Goal: Transaction & Acquisition: Purchase product/service

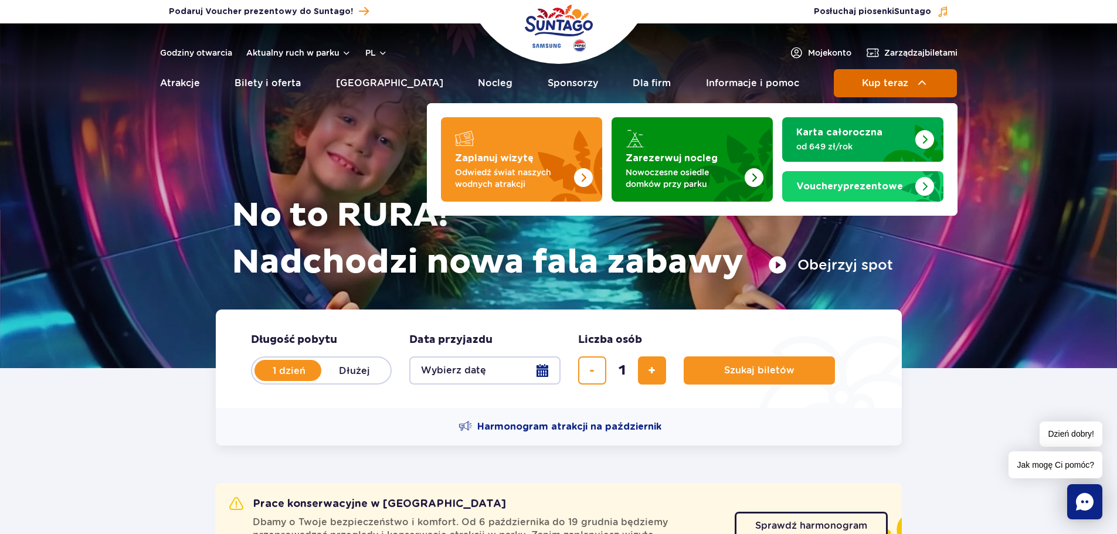
click at [893, 70] on button "Kup teraz" at bounding box center [894, 83] width 123 height 28
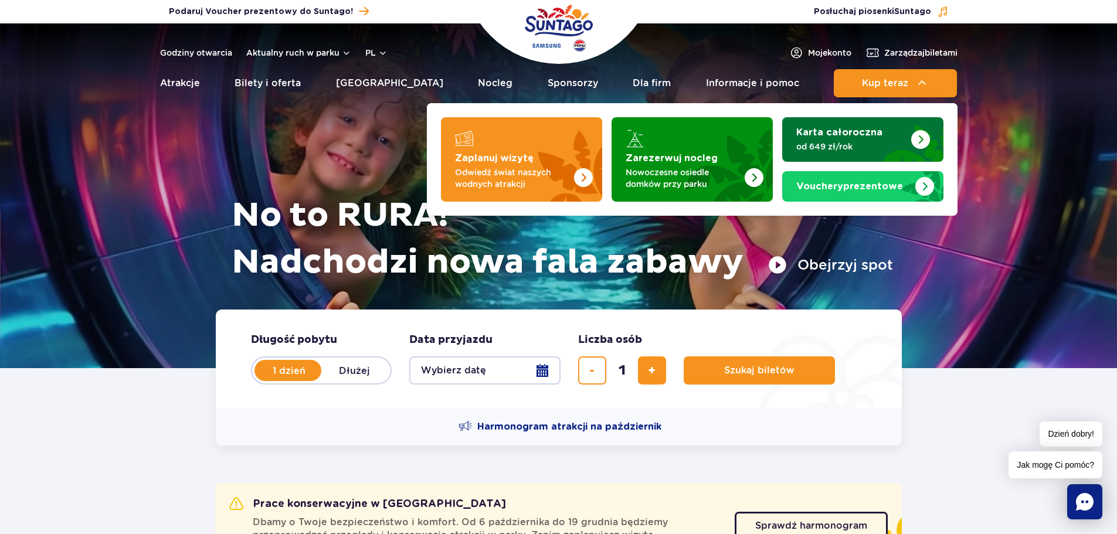
click at [873, 133] on strong "Karta całoroczna" at bounding box center [839, 132] width 86 height 9
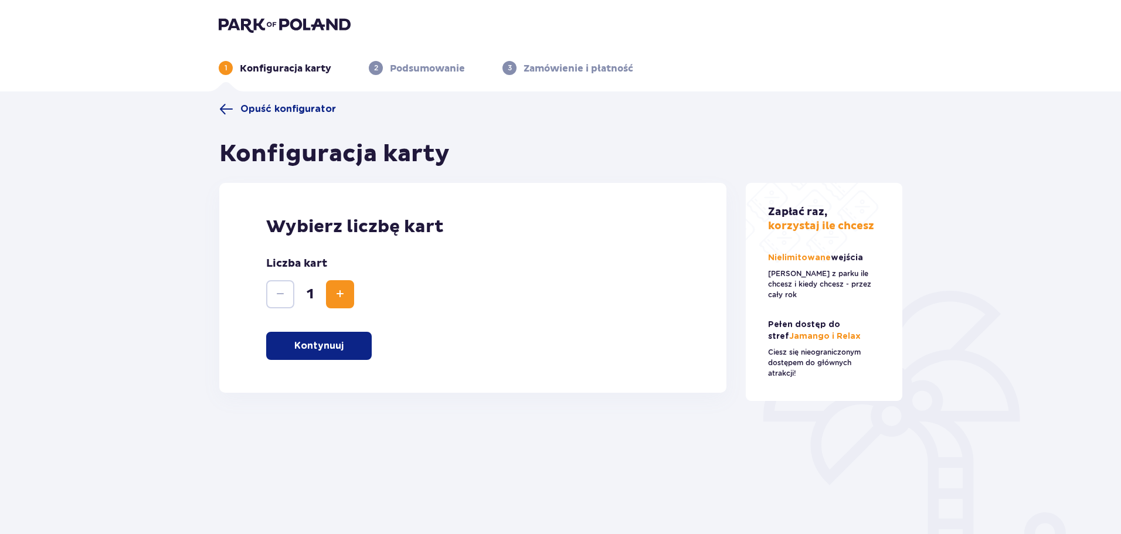
click at [341, 339] on p "Kontynuuj" at bounding box center [318, 345] width 49 height 13
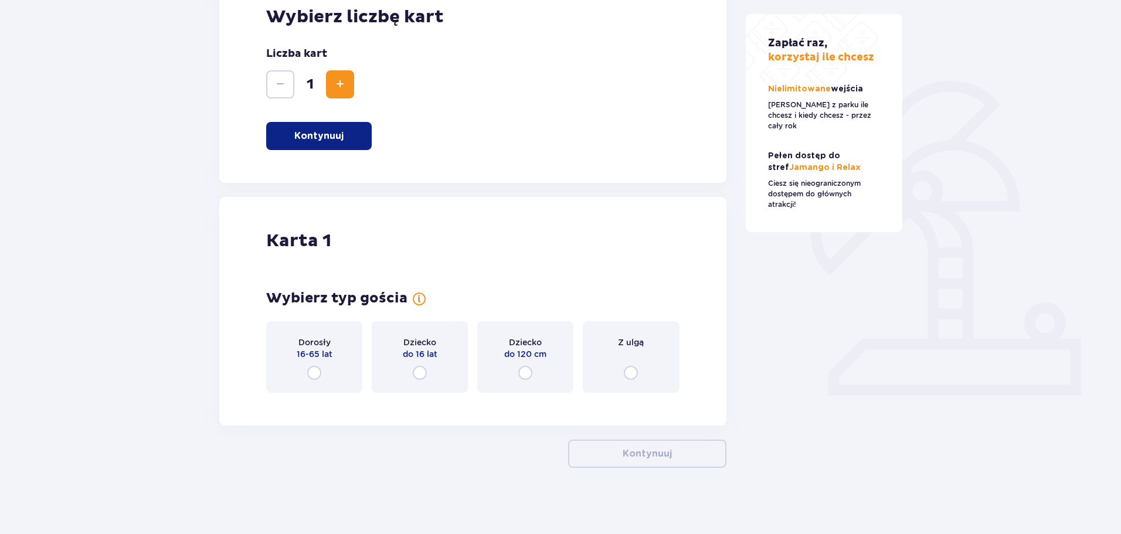
scroll to position [214, 0]
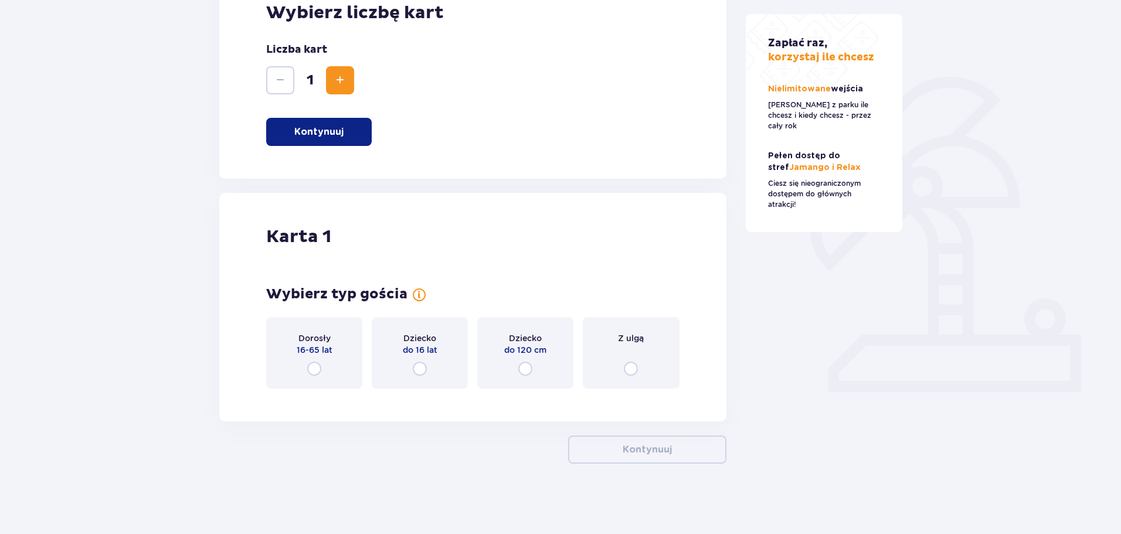
click at [348, 353] on div "Dorosły 16-65 lat" at bounding box center [314, 353] width 96 height 72
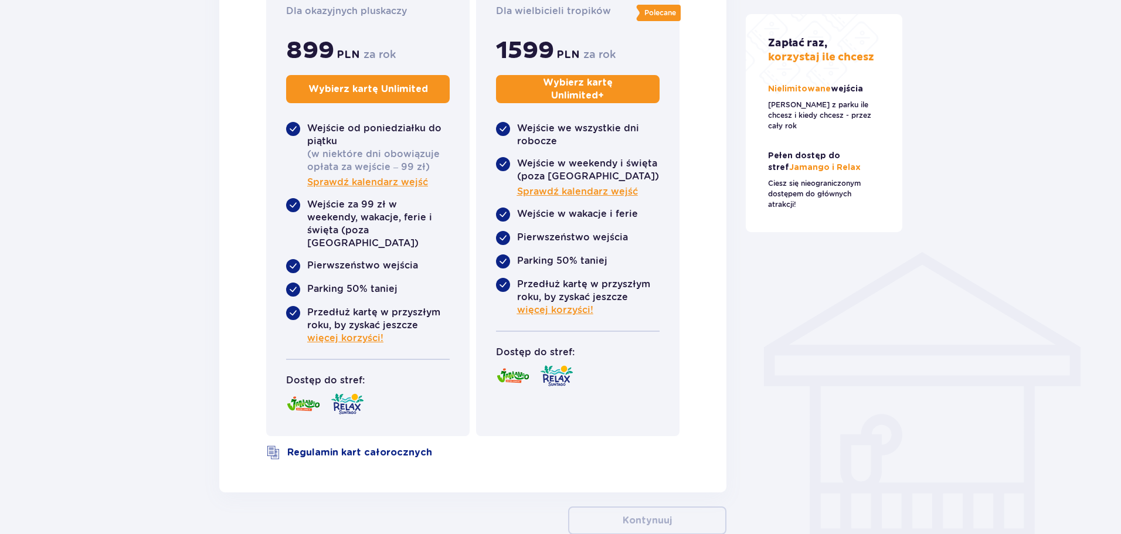
scroll to position [758, 0]
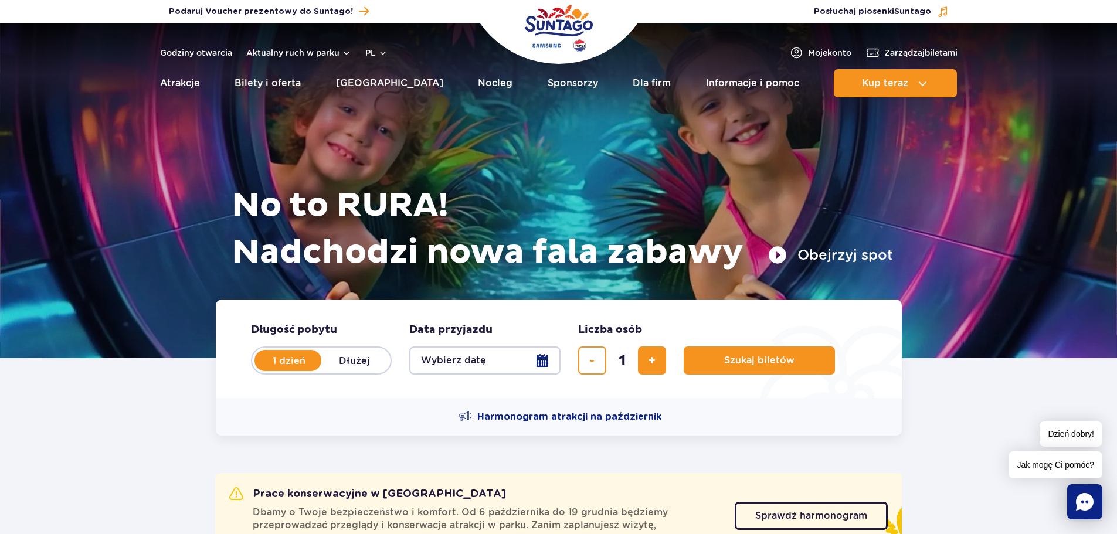
scroll to position [234, 0]
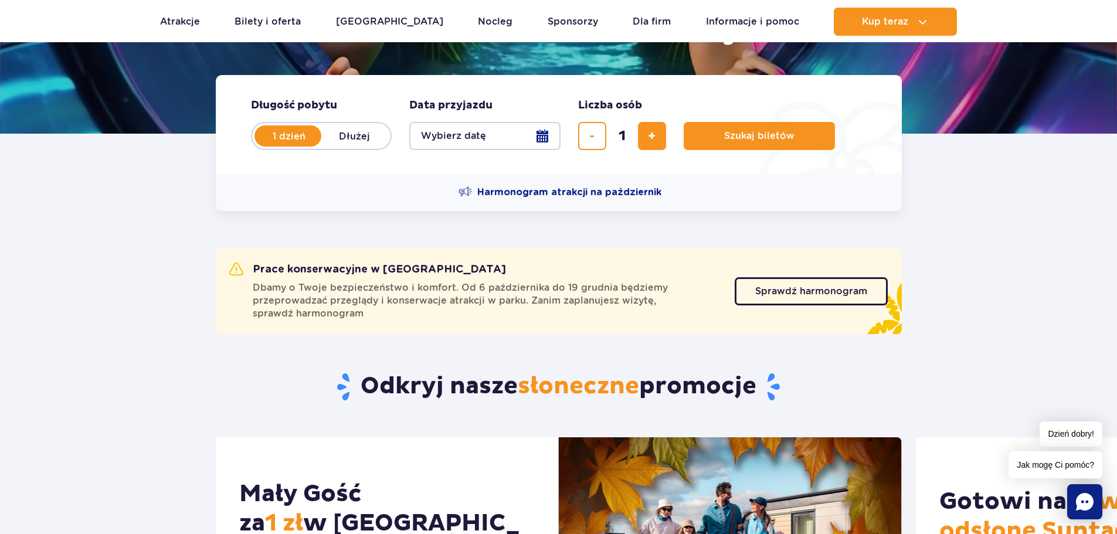
click at [584, 305] on span "Dbamy o Twoje bezpieczeństwo i komfort. Od 6 października do 19 grudnia będziem…" at bounding box center [487, 300] width 468 height 39
click at [816, 297] on link "Sprawdź harmonogram" at bounding box center [810, 291] width 153 height 28
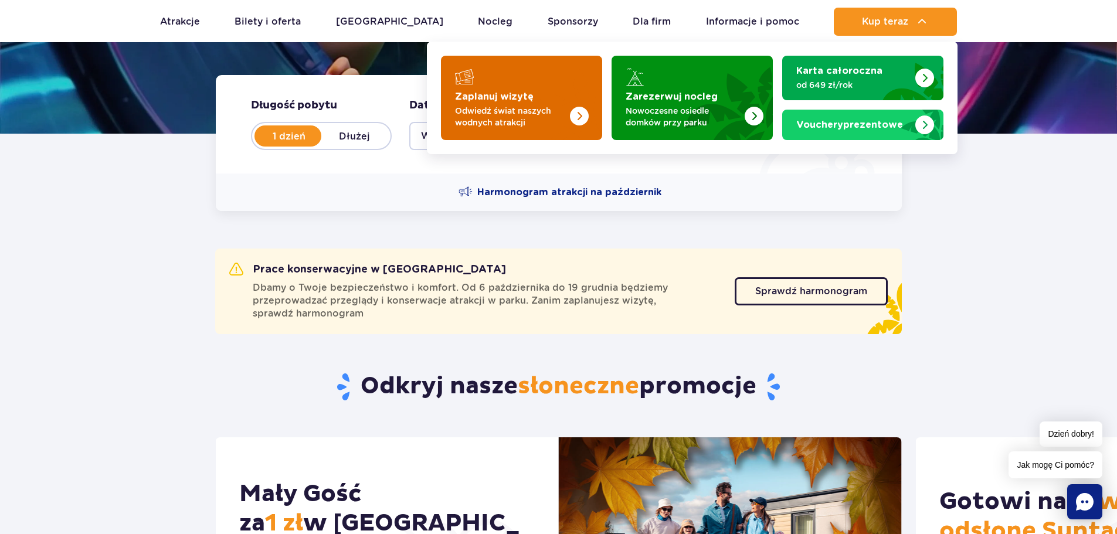
click at [575, 94] on img "Zaplanuj wizytę" at bounding box center [555, 94] width 93 height 91
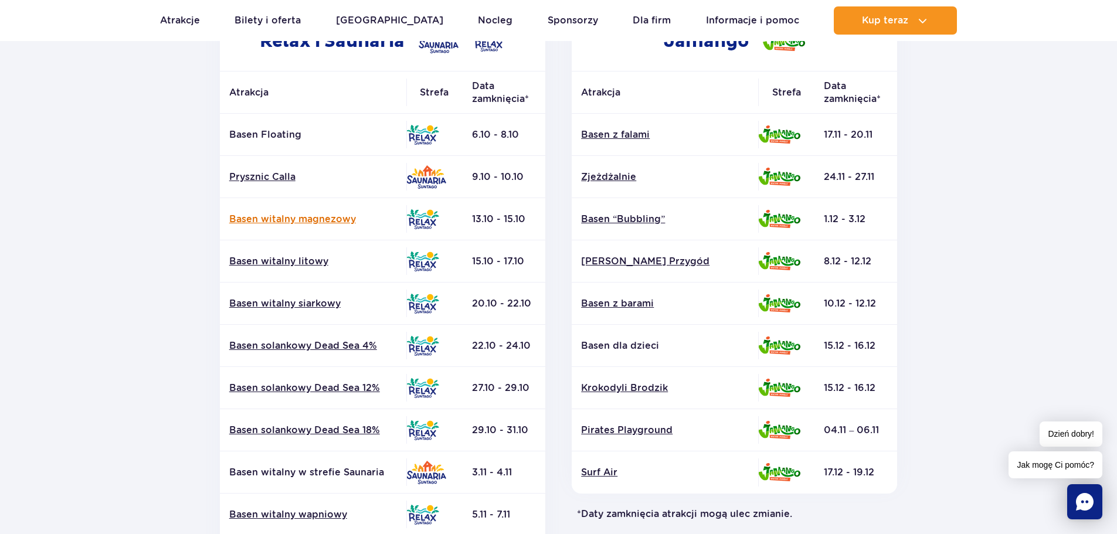
scroll to position [234, 0]
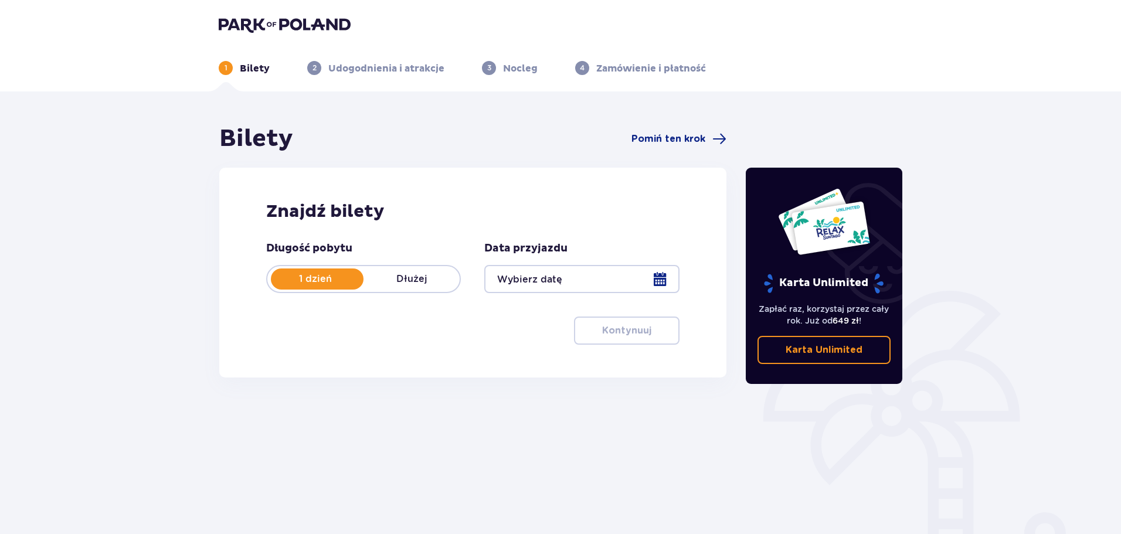
click at [537, 286] on div at bounding box center [581, 279] width 195 height 28
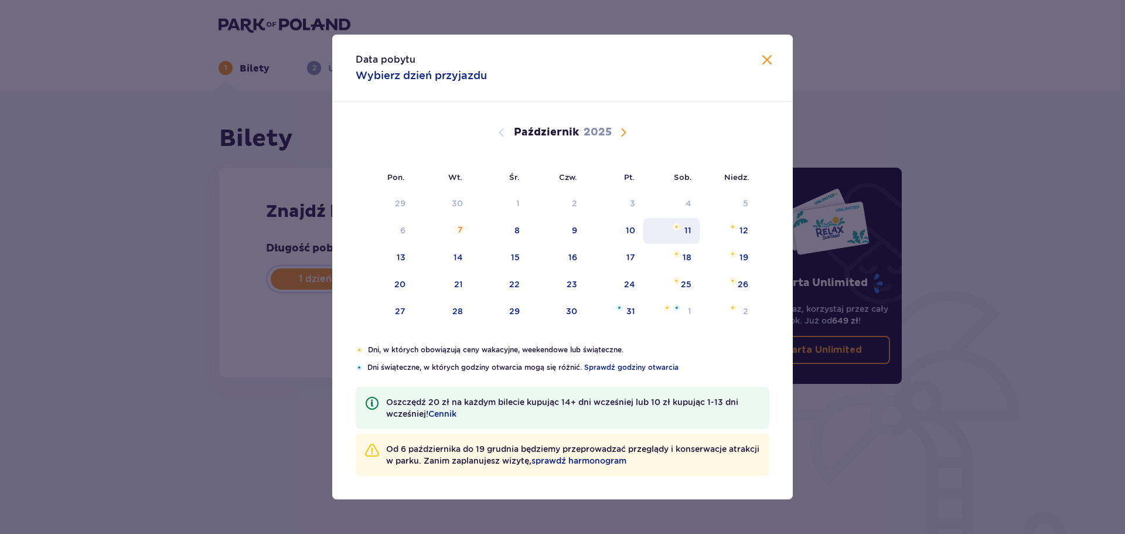
click at [690, 233] on div "11" at bounding box center [688, 230] width 7 height 12
type input "11.10.25"
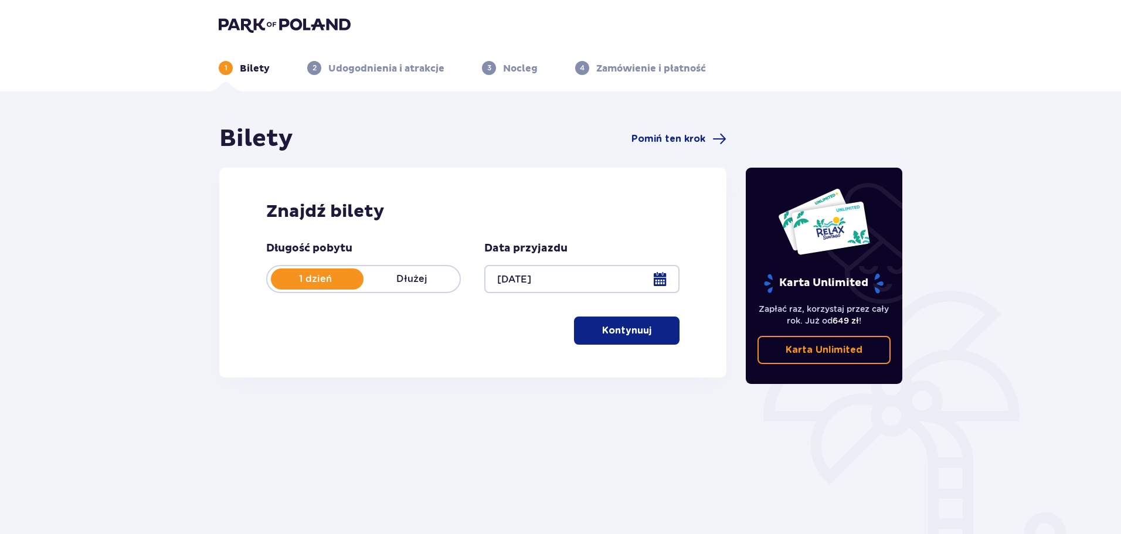
click at [525, 274] on div at bounding box center [581, 279] width 195 height 28
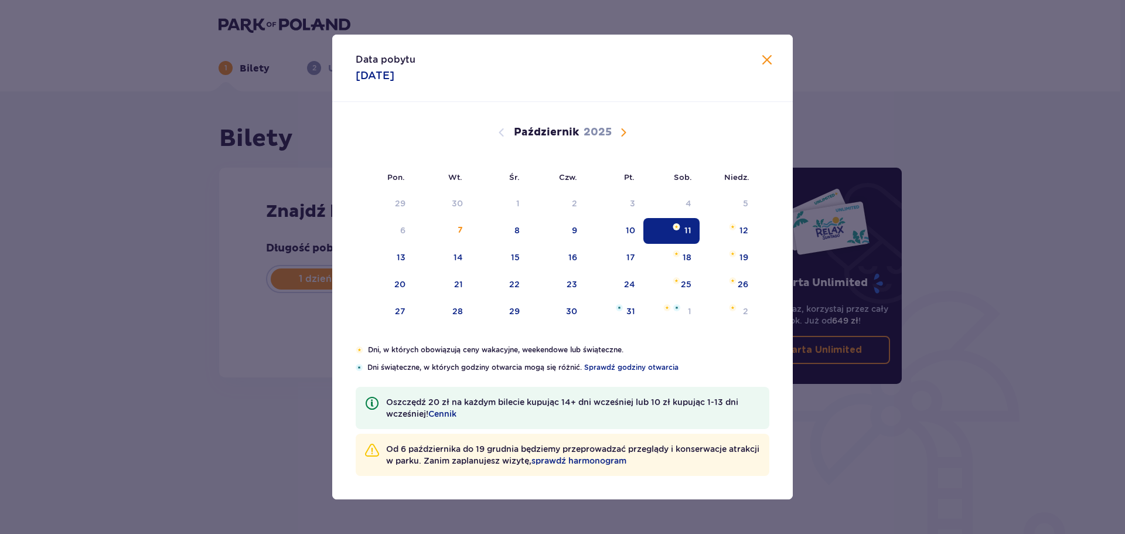
click at [670, 233] on div "11" at bounding box center [672, 231] width 57 height 26
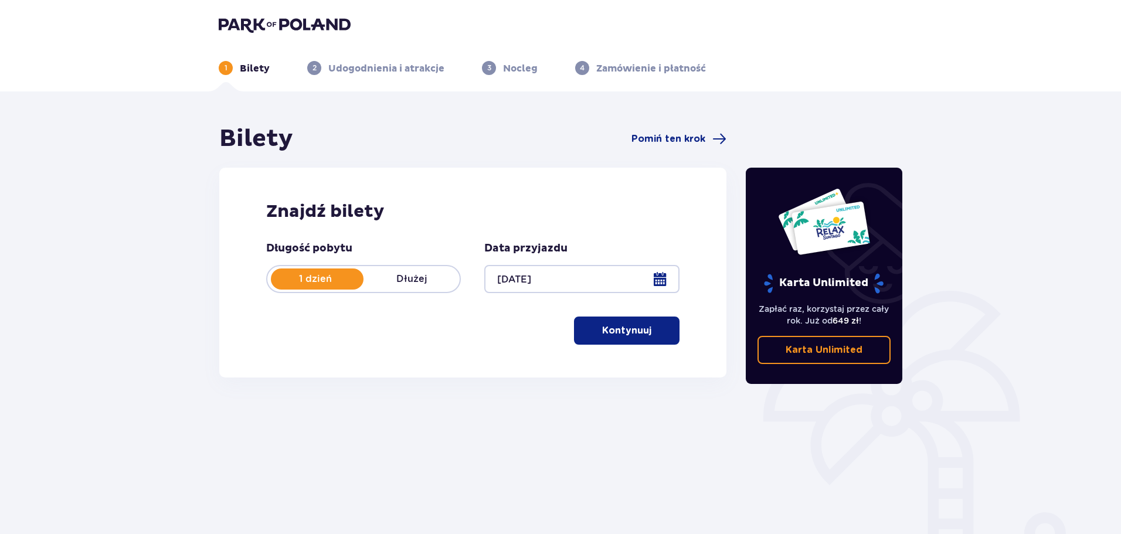
click at [632, 331] on p "Kontynuuj" at bounding box center [626, 330] width 49 height 13
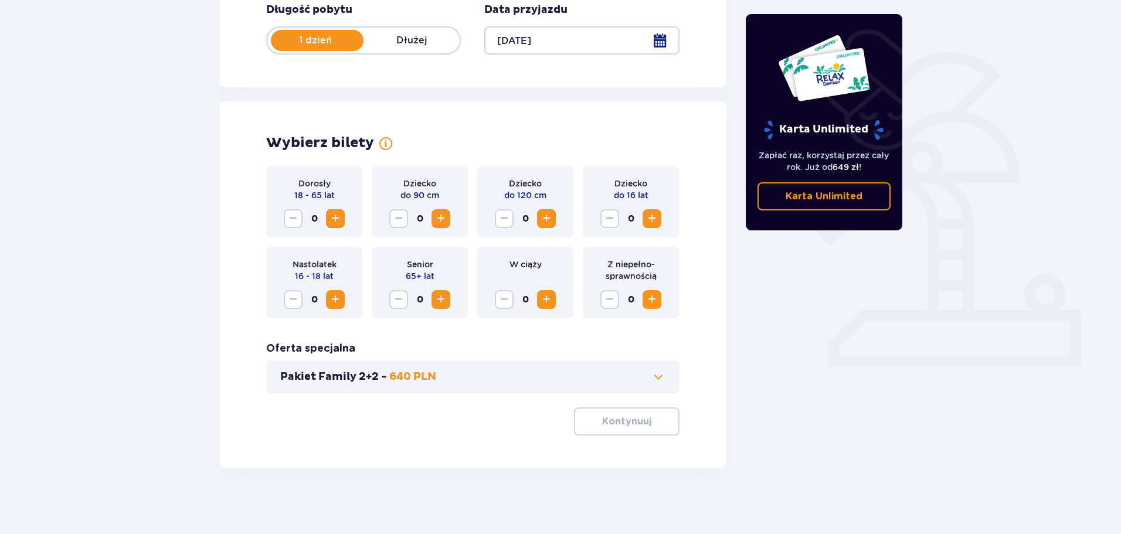
scroll to position [243, 0]
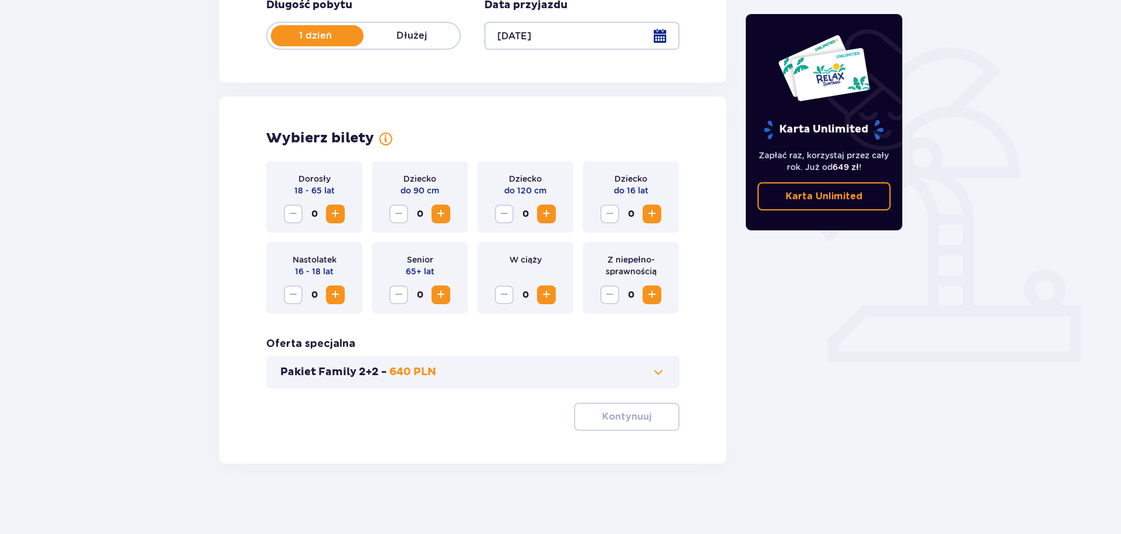
click at [339, 217] on span "Zwiększ" at bounding box center [335, 214] width 14 height 14
click at [602, 421] on p "Kontynuuj" at bounding box center [626, 416] width 49 height 13
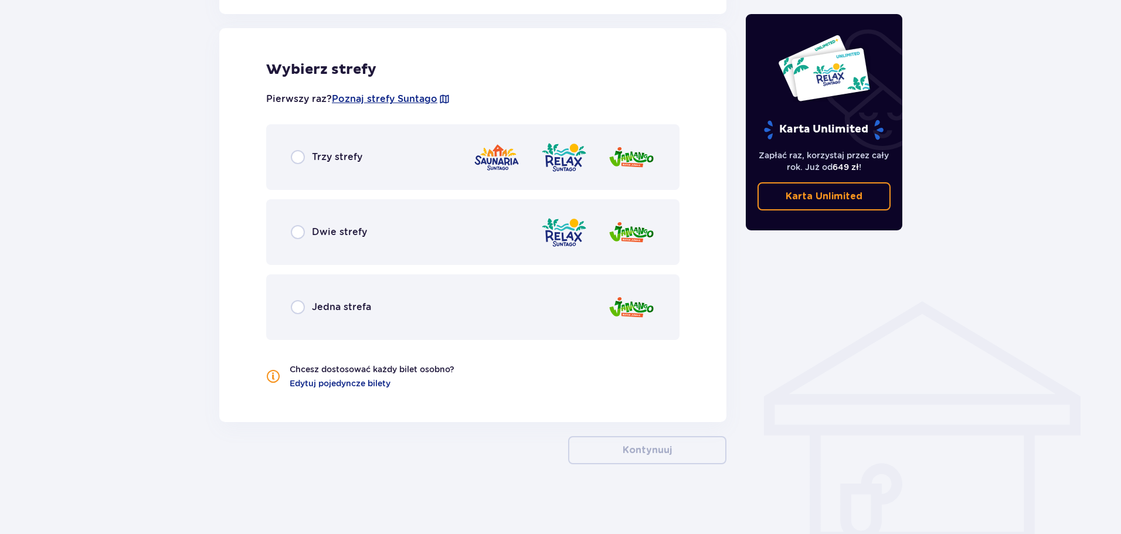
click at [300, 167] on div "Trzy strefy" at bounding box center [472, 157] width 413 height 66
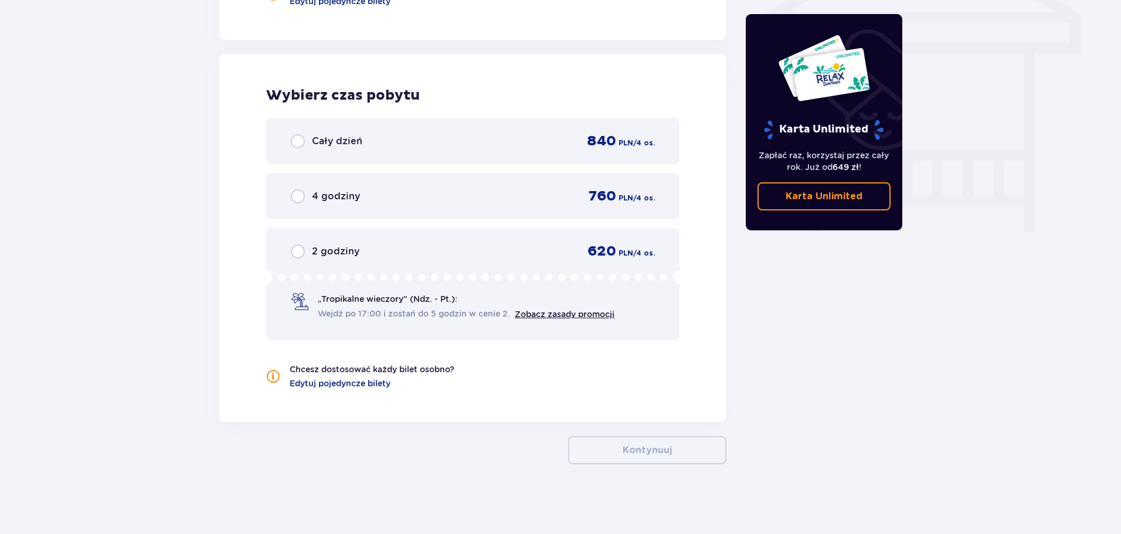
scroll to position [1033, 0]
click at [339, 147] on span "Cały dzień" at bounding box center [337, 140] width 50 height 13
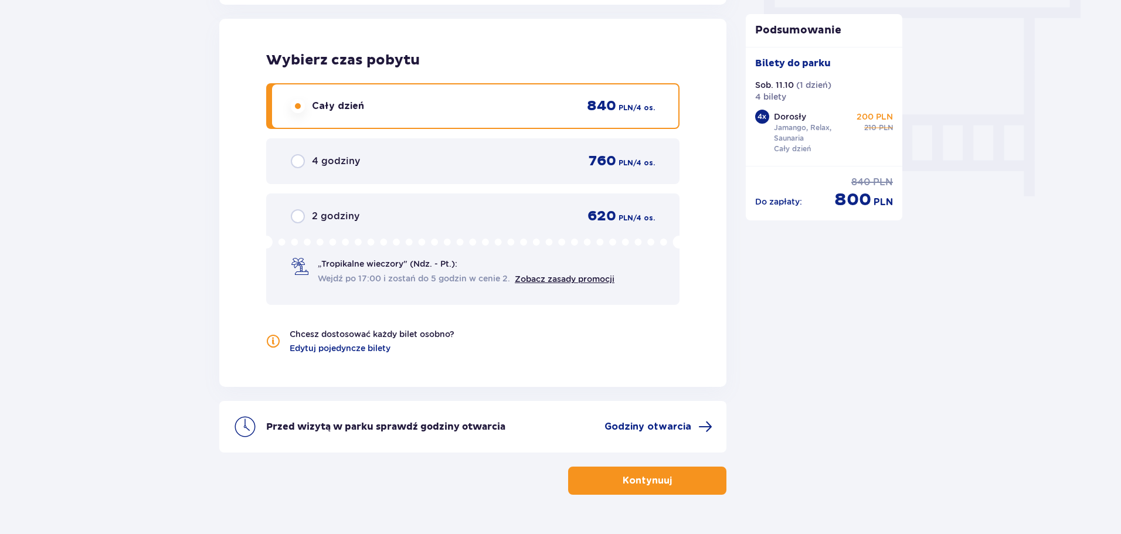
scroll to position [1099, 0]
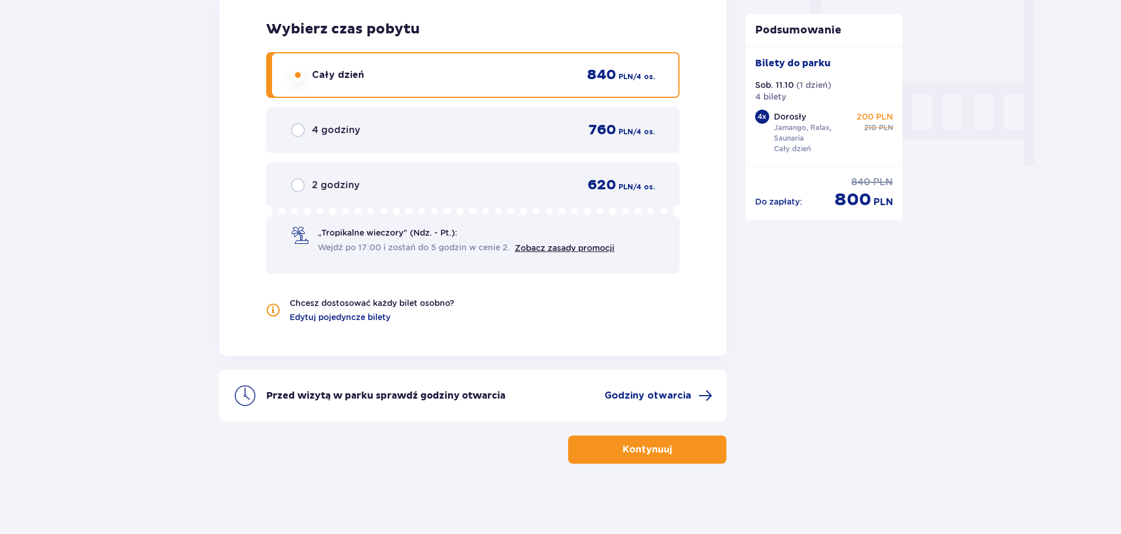
click at [649, 450] on p "Kontynuuj" at bounding box center [646, 449] width 49 height 13
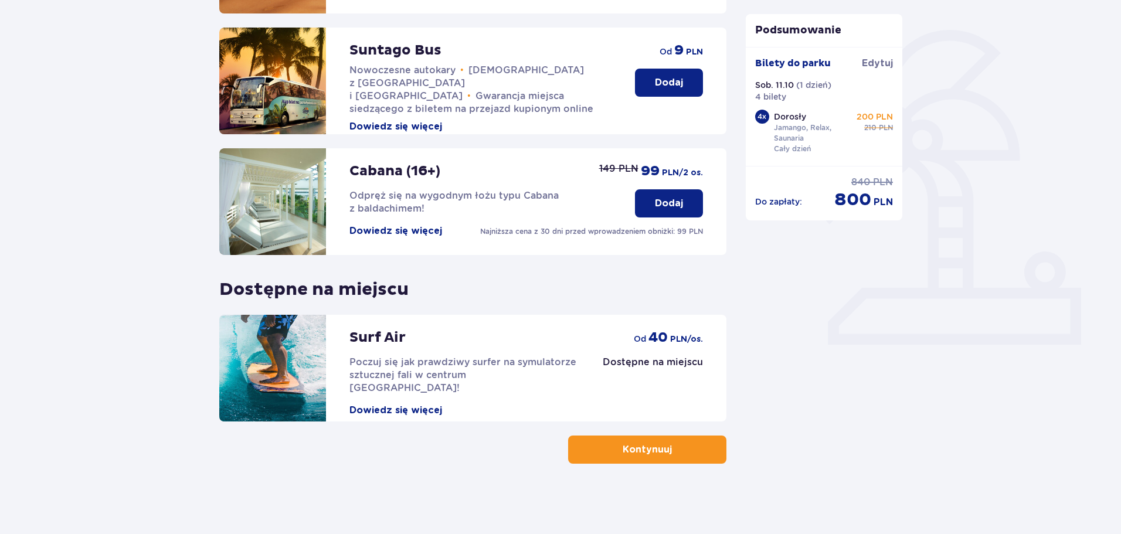
click at [695, 462] on button "Kontynuuj" at bounding box center [647, 449] width 158 height 28
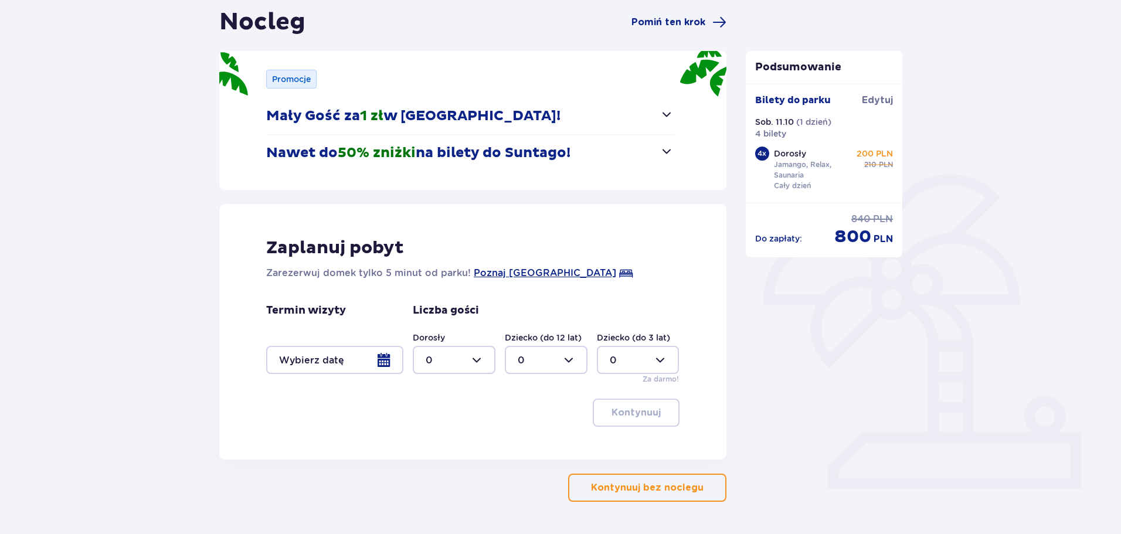
scroll to position [117, 0]
click at [639, 489] on p "Kontynuuj bez noclegu" at bounding box center [647, 487] width 113 height 13
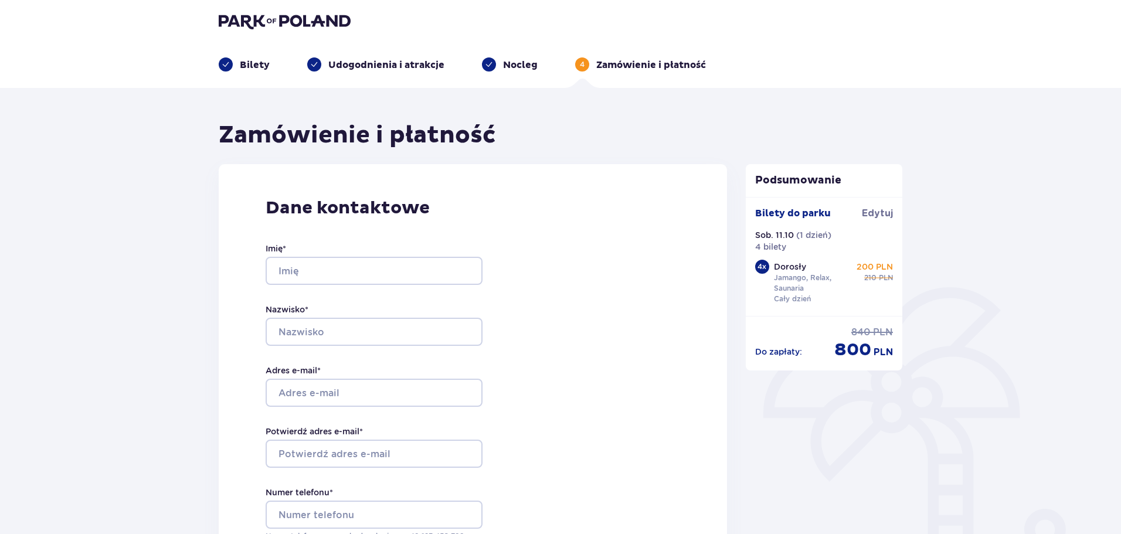
scroll to position [1, 0]
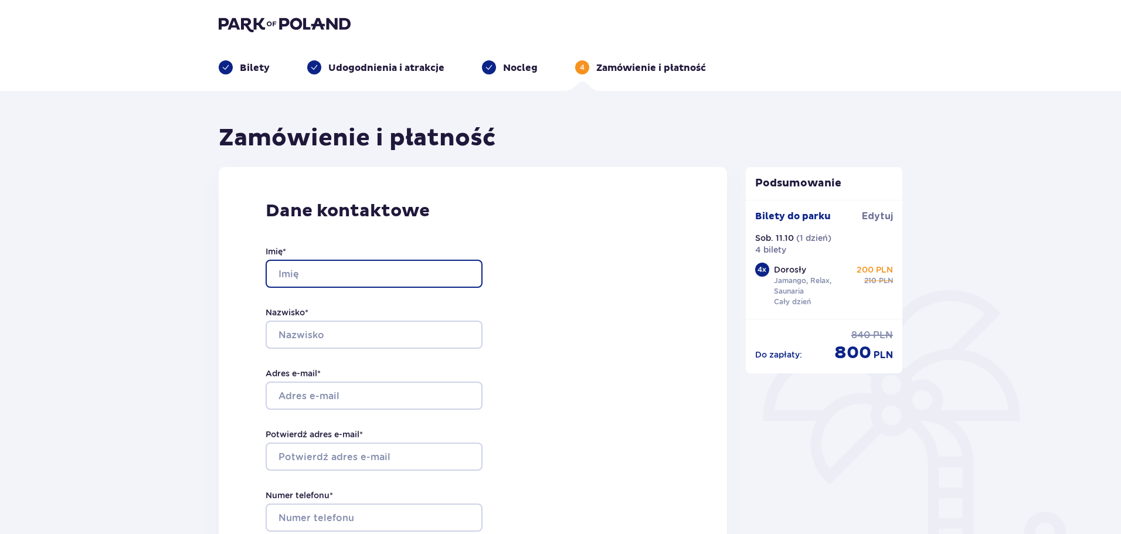
click at [341, 272] on input "Imię *" at bounding box center [374, 274] width 217 height 28
click at [343, 281] on input "Imię *" at bounding box center [374, 274] width 217 height 28
type input "Marek"
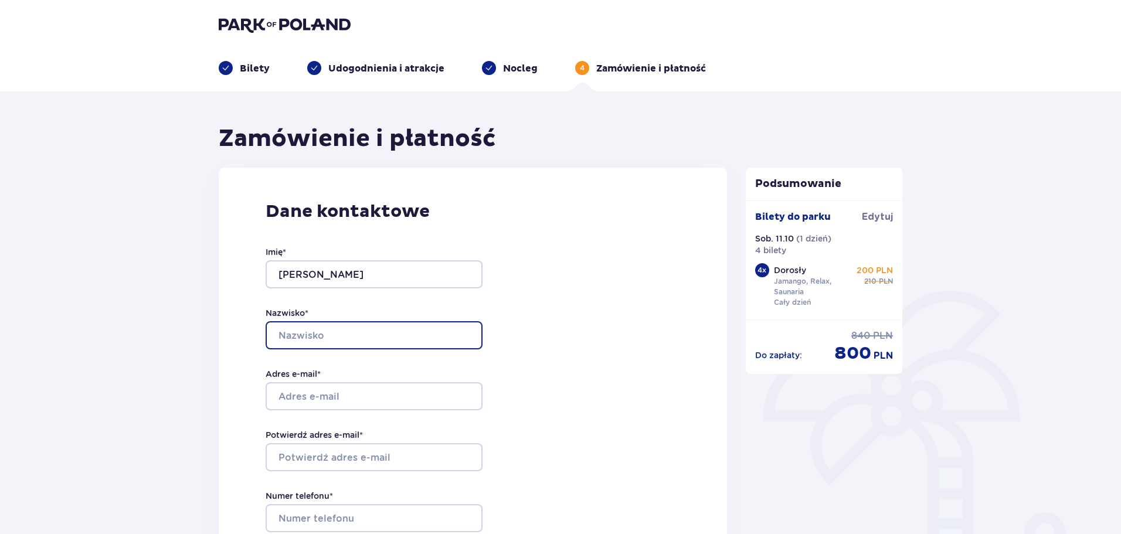
type input "Odzioba"
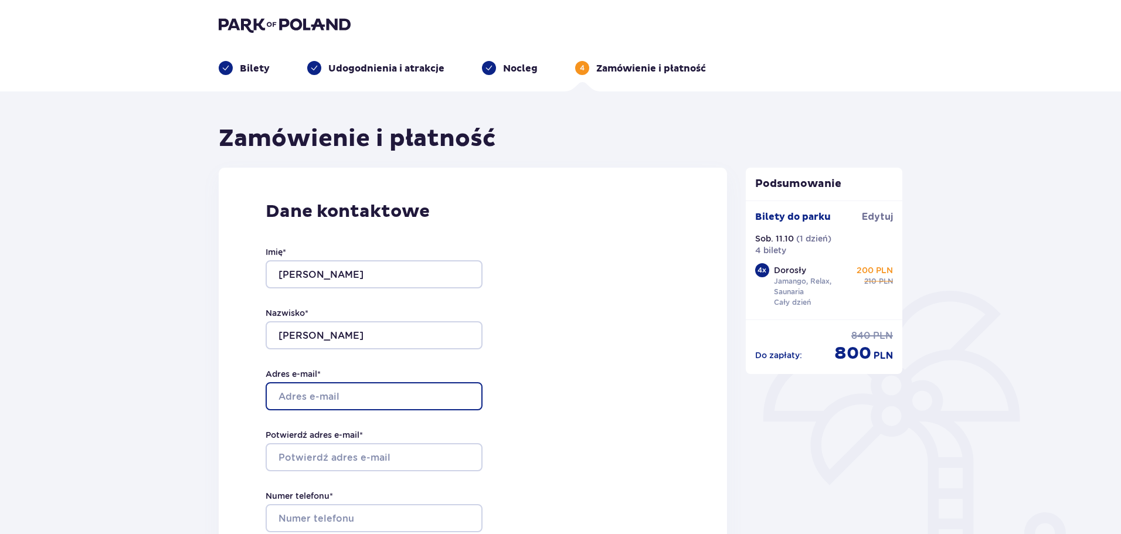
type input "marek.odzioba@gmail.com"
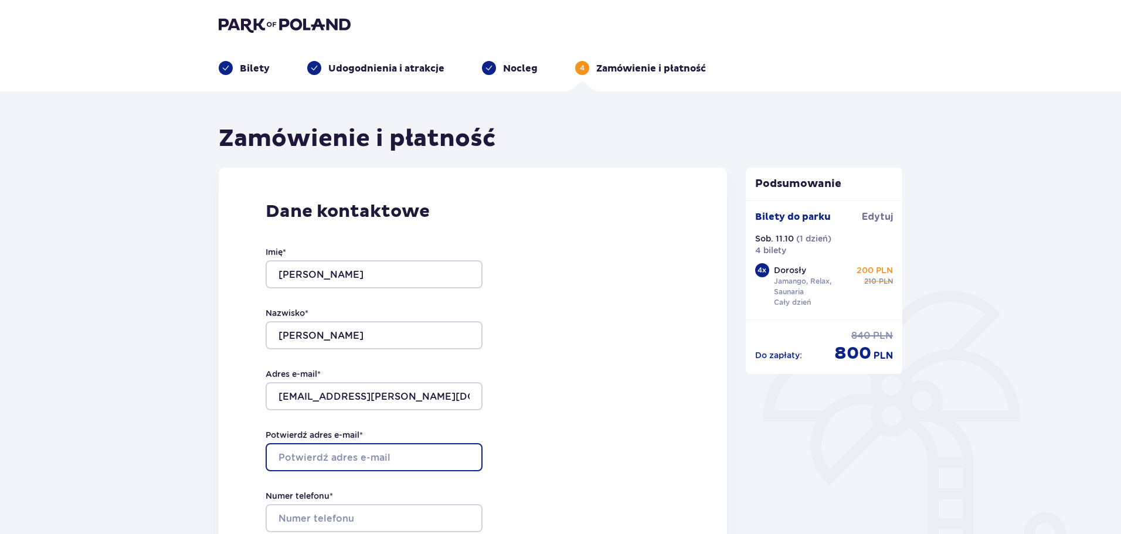
type input "marek.odzioba@gmail.com"
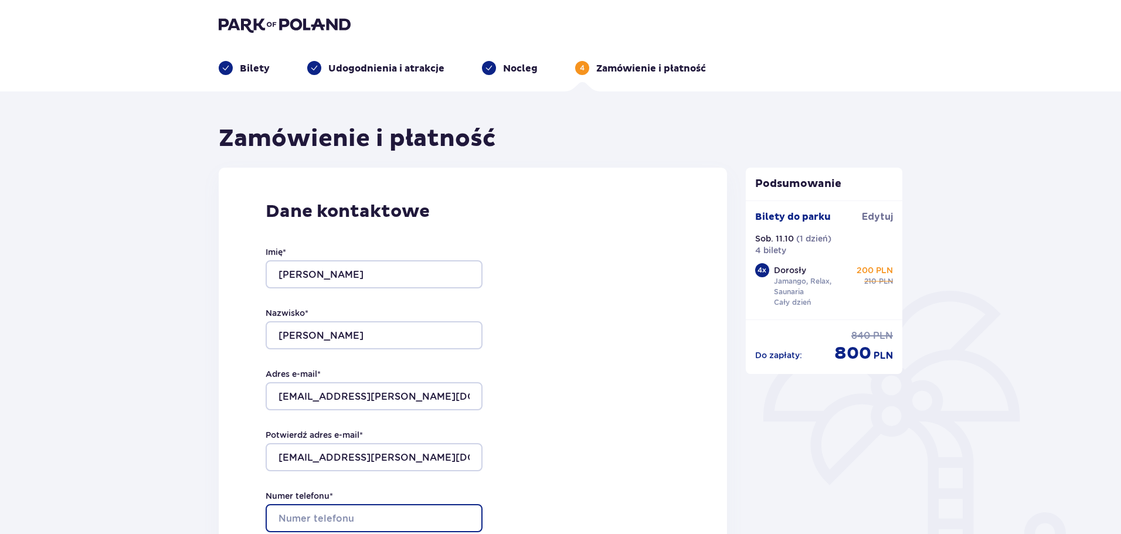
type input "790515046"
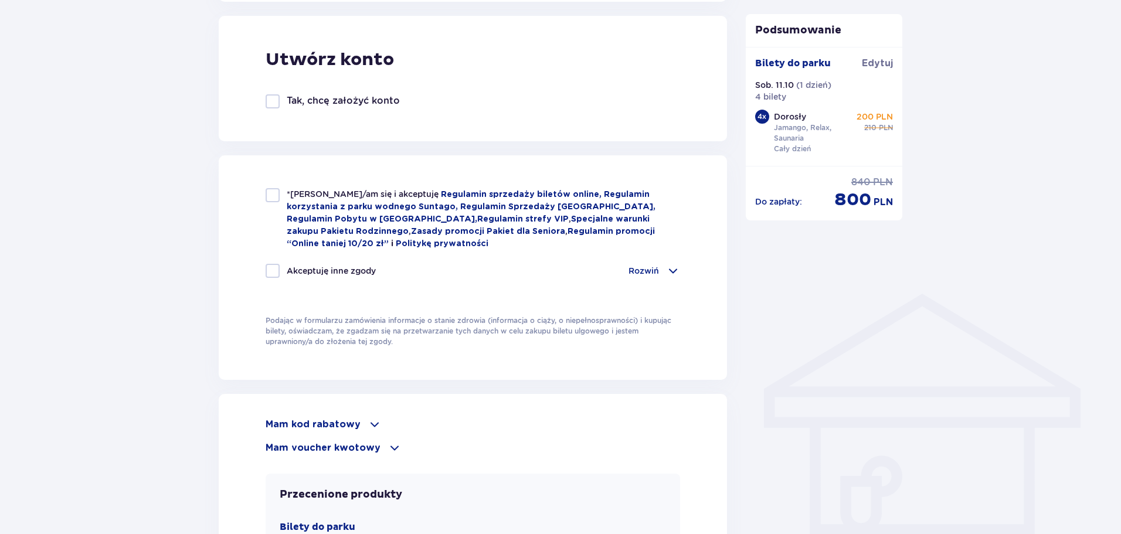
scroll to position [586, 0]
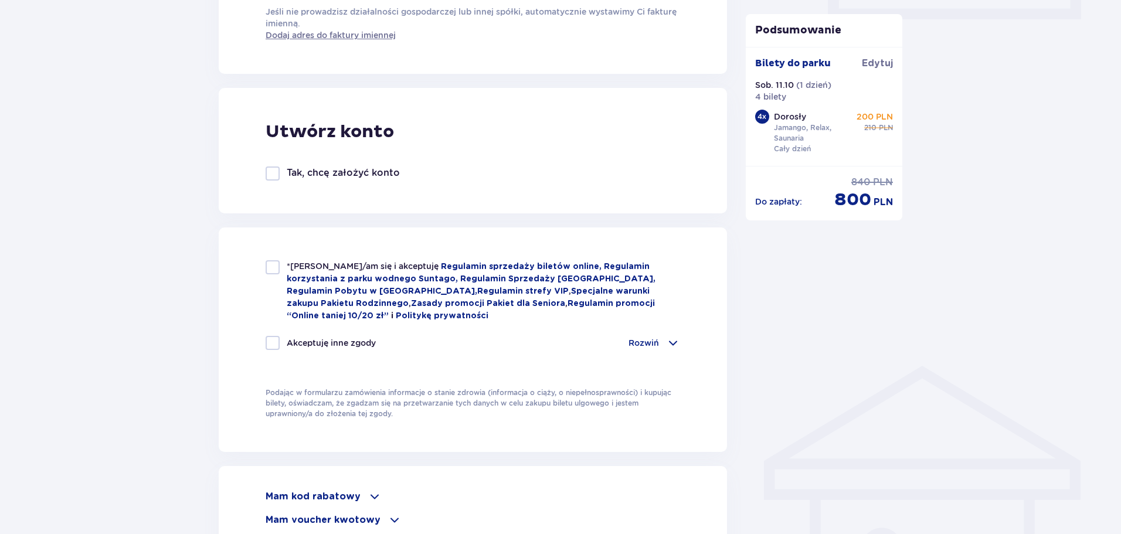
click at [267, 183] on div "Utwórz konto Tak, chcę założyć konto" at bounding box center [473, 150] width 508 height 125
click at [267, 176] on div at bounding box center [273, 173] width 14 height 14
checkbox input "true"
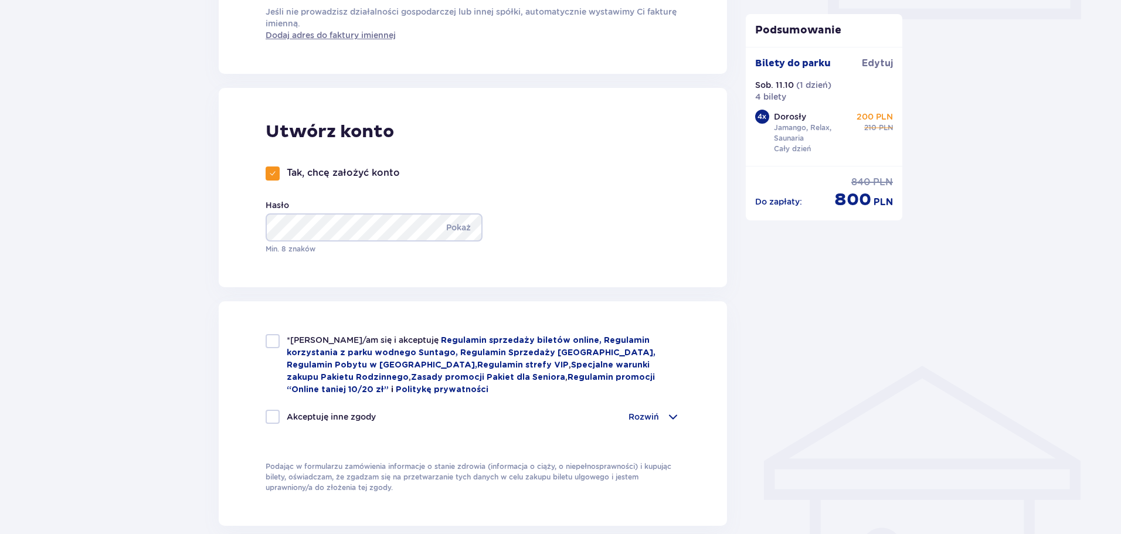
click at [276, 351] on div "*Zapoznałem/am się i akceptuję Regulamin sprzedaży biletów online, Regulamin ko…" at bounding box center [473, 365] width 414 height 62
checkbox input "true"
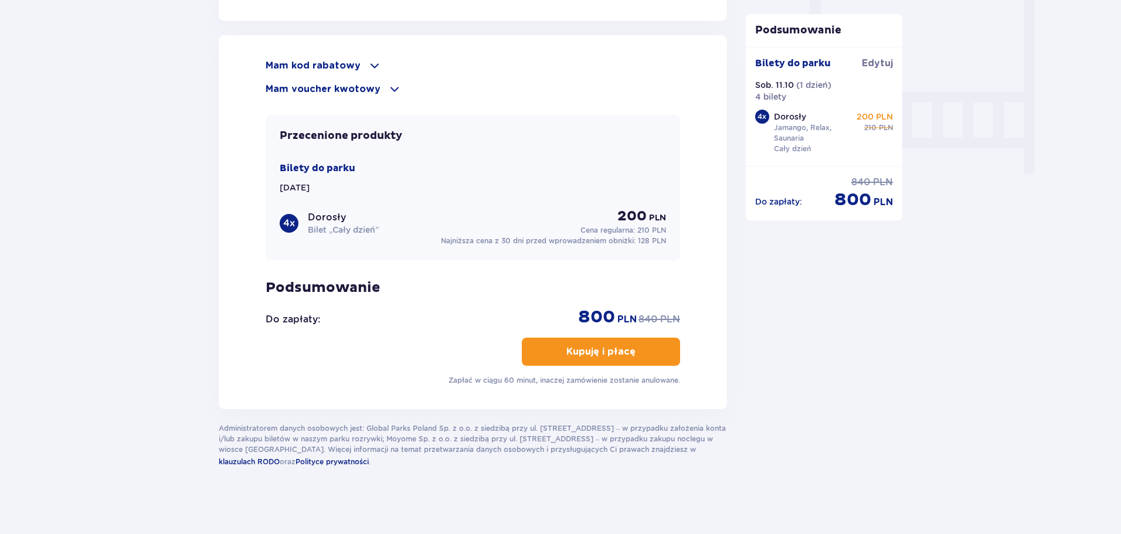
scroll to position [1092, 0]
click at [389, 90] on span at bounding box center [394, 88] width 14 height 14
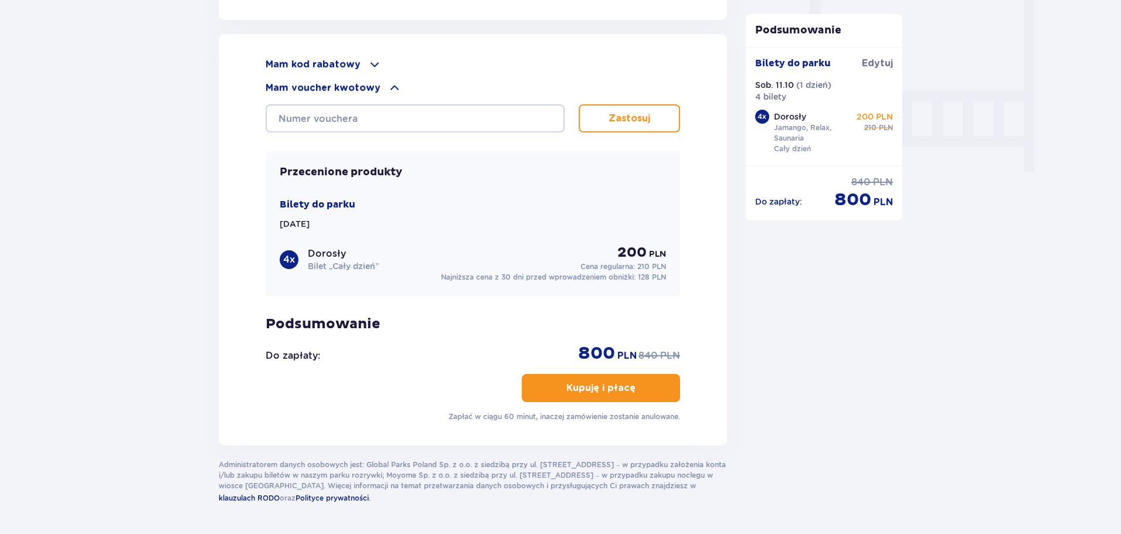
click at [389, 90] on span at bounding box center [394, 88] width 14 height 14
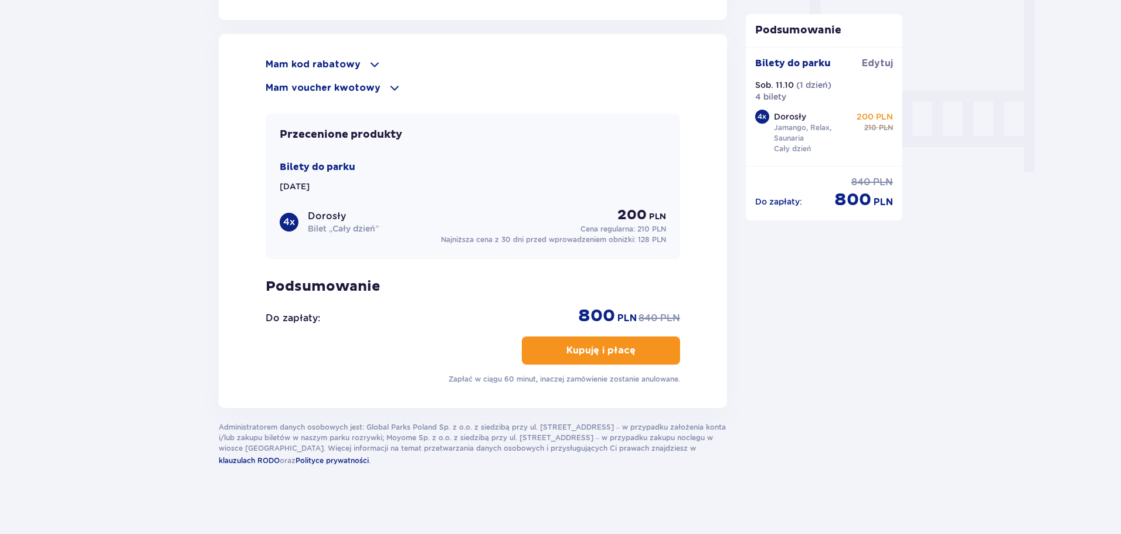
click at [584, 349] on p "Kupuję i płacę" at bounding box center [600, 350] width 69 height 13
